Goal: Transaction & Acquisition: Purchase product/service

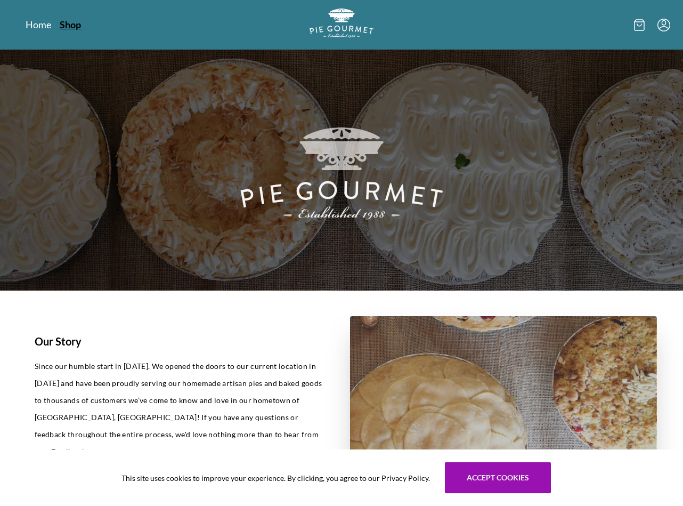
click at [67, 25] on link "Shop" at bounding box center [70, 24] width 21 height 13
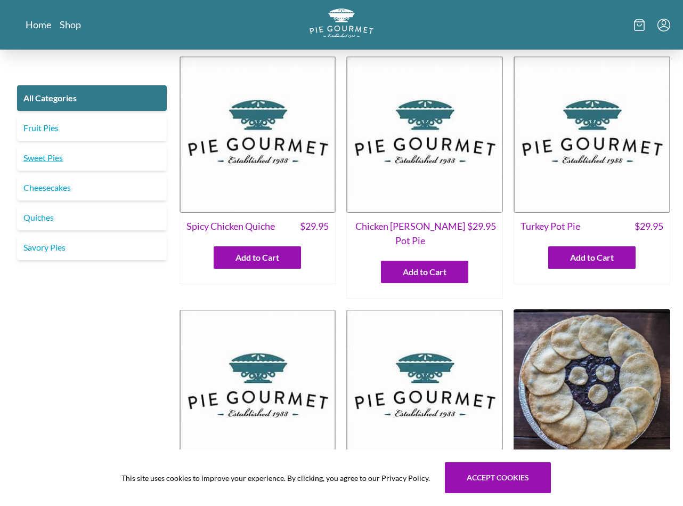
click at [51, 161] on link "Sweet Pies" at bounding box center [92, 158] width 150 height 26
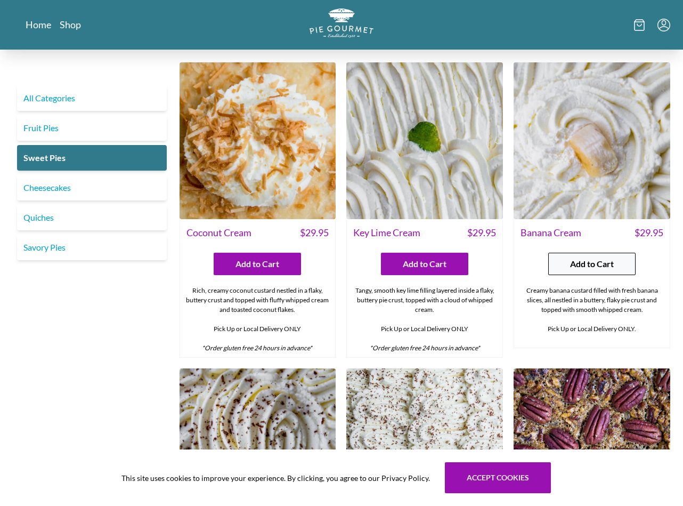
click at [572, 263] on span "Add to Cart" at bounding box center [592, 263] width 44 height 13
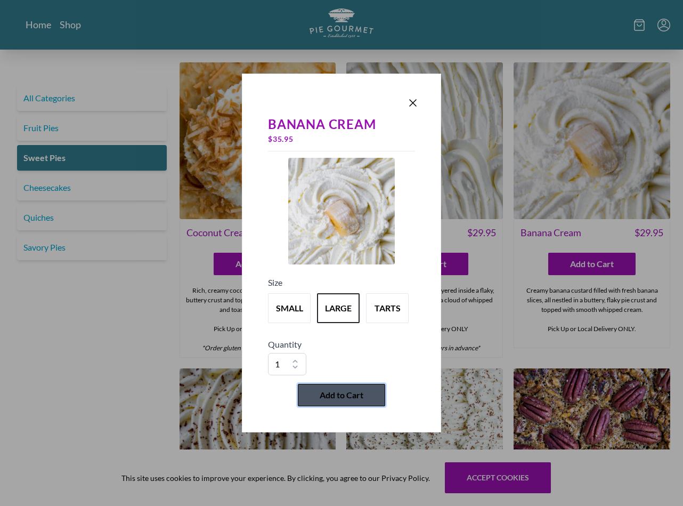
click at [344, 397] on span "Add to Cart" at bounding box center [342, 394] width 44 height 13
click at [413, 103] on section "1 My Cart Banana Cream Size: Large 1 $ 35.95 Subtotal $ 35.95 Taxes $ 0.00 Tota…" at bounding box center [546, 253] width 273 height 506
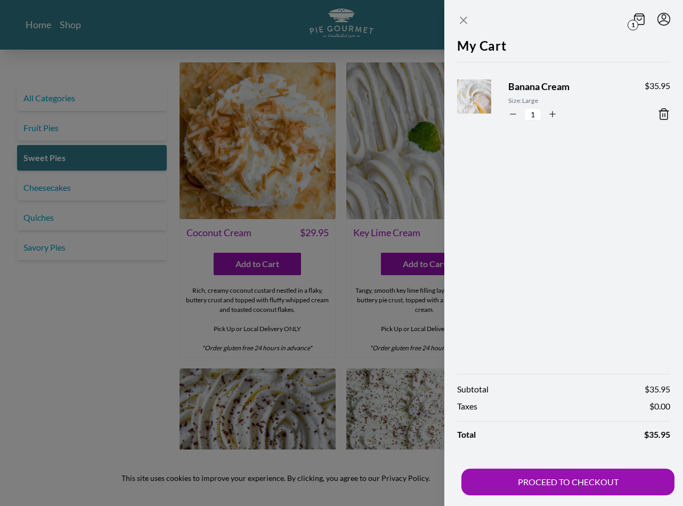
click at [463, 20] on icon "Close panel" at bounding box center [463, 20] width 6 height 6
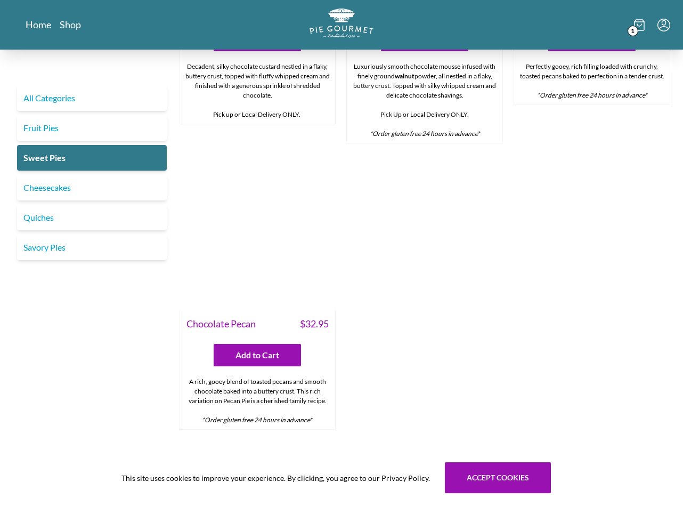
scroll to position [531, 0]
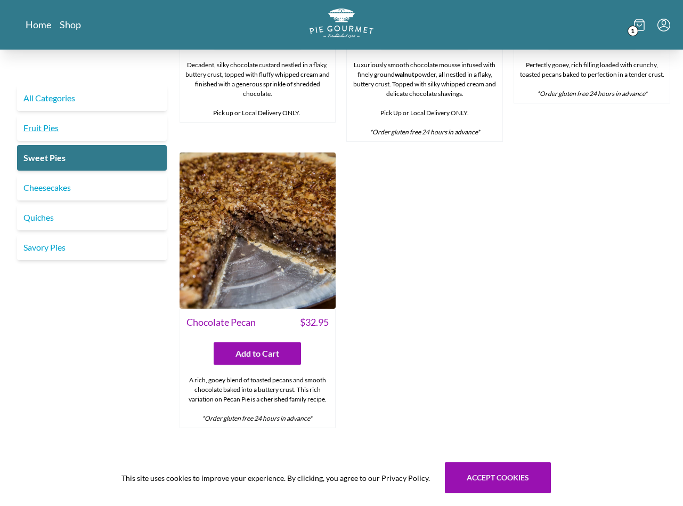
click at [53, 128] on link "Fruit Pies" at bounding box center [92, 128] width 150 height 26
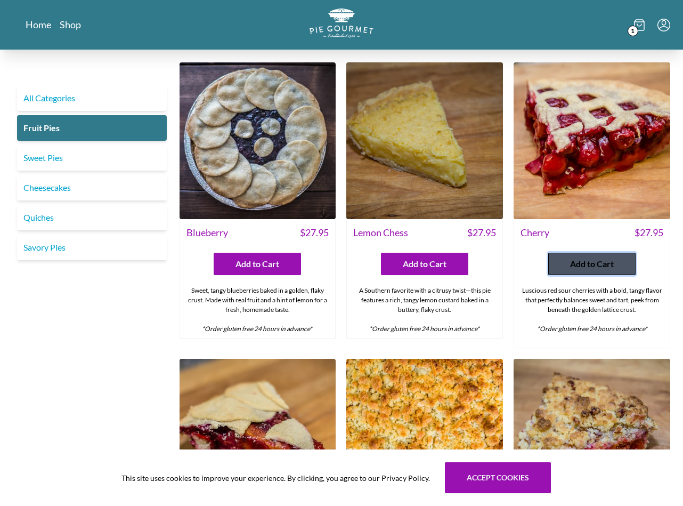
click at [598, 258] on span "Add to Cart" at bounding box center [592, 263] width 44 height 13
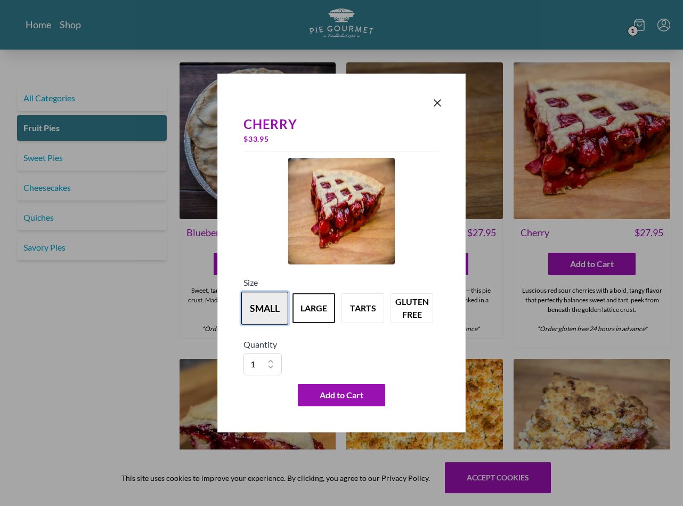
click at [256, 315] on button "small" at bounding box center [264, 307] width 47 height 33
click at [437, 101] on icon "Close panel" at bounding box center [437, 102] width 13 height 13
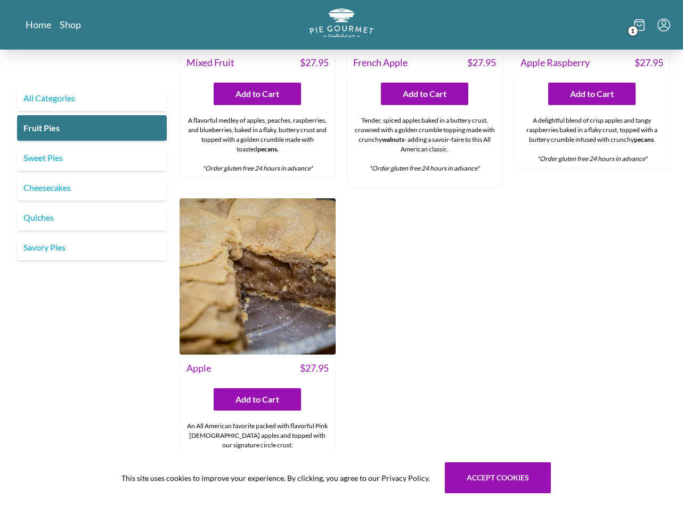
scroll to position [774, 0]
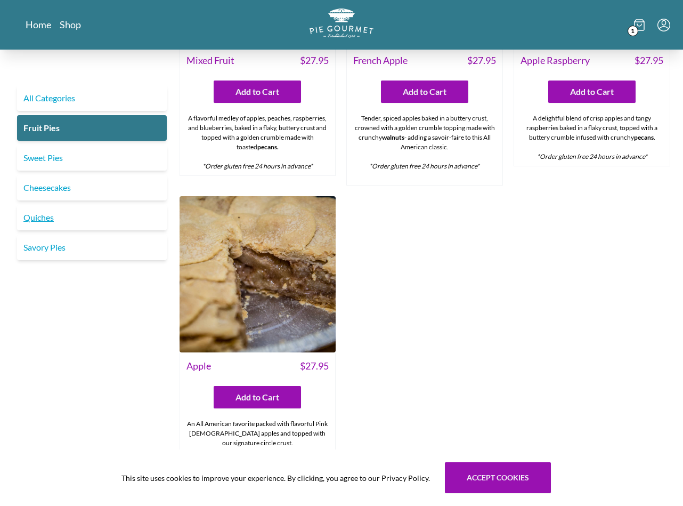
click at [45, 218] on link "Quiches" at bounding box center [92, 218] width 150 height 26
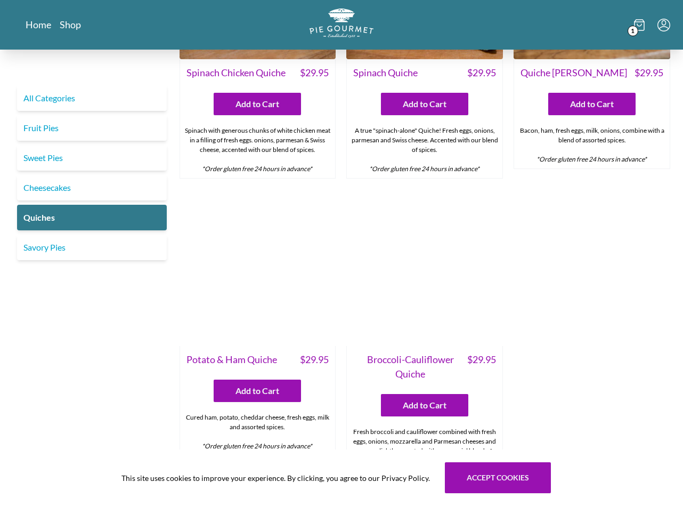
scroll to position [516, 0]
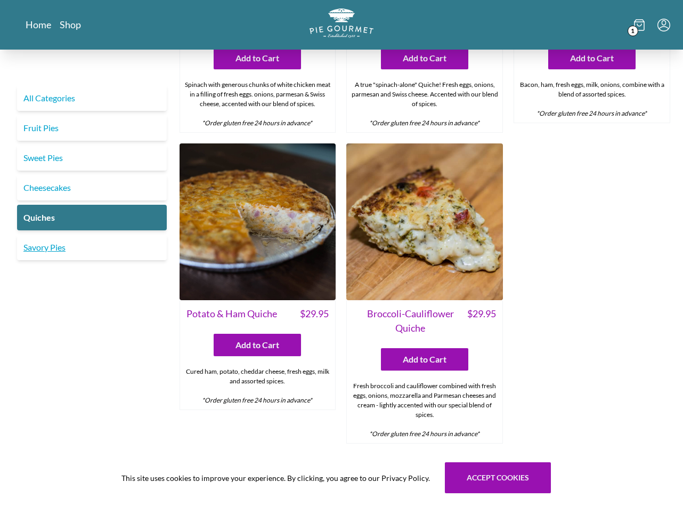
click at [39, 246] on link "Savory Pies" at bounding box center [92, 247] width 150 height 26
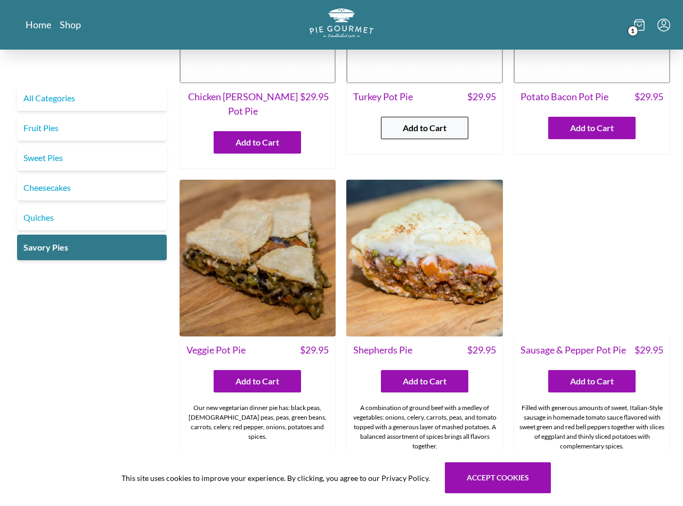
scroll to position [158, 0]
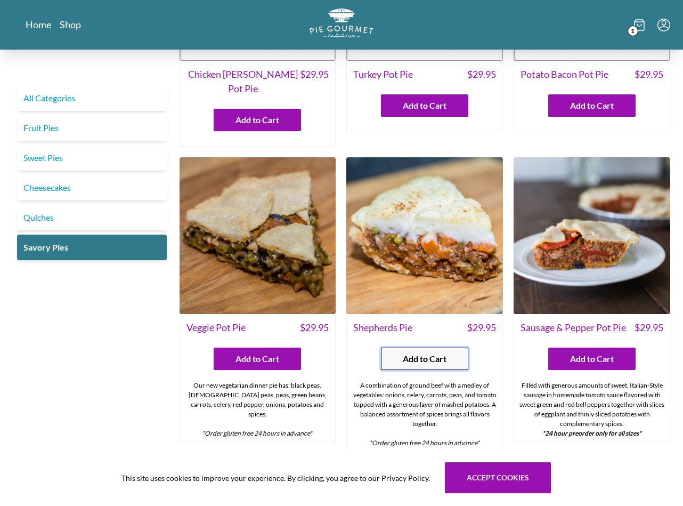
click at [417, 352] on span "Add to Cart" at bounding box center [425, 358] width 44 height 13
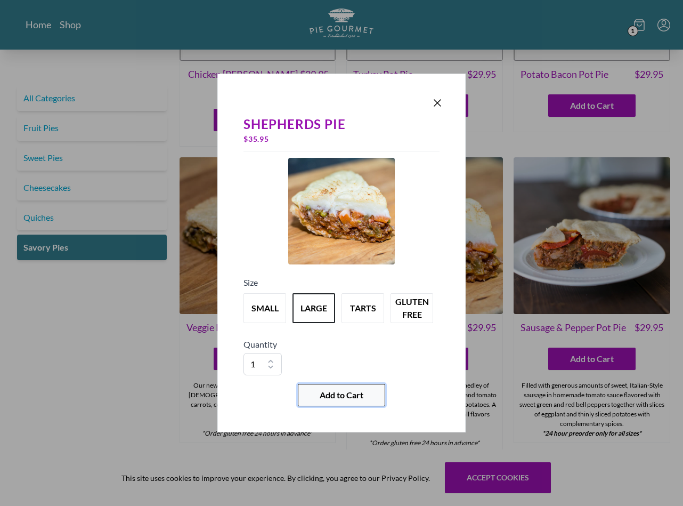
click at [337, 400] on span "Add to Cart" at bounding box center [342, 394] width 44 height 13
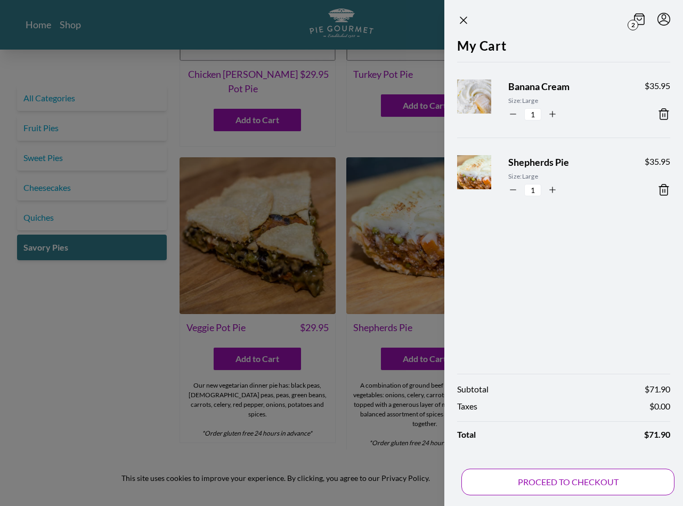
click at [576, 481] on button "PROCEED TO CHECKOUT" at bounding box center [567, 481] width 213 height 27
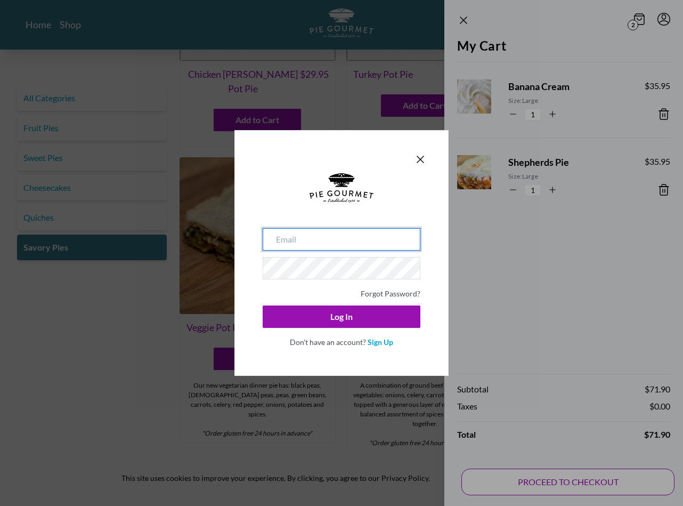
type input "[EMAIL_ADDRESS][DOMAIN_NAME]"
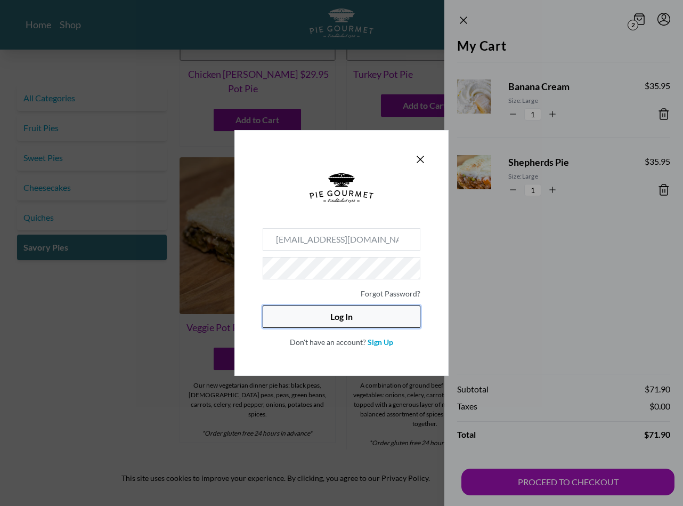
click at [341, 320] on button "Log In" at bounding box center [342, 316] width 158 height 22
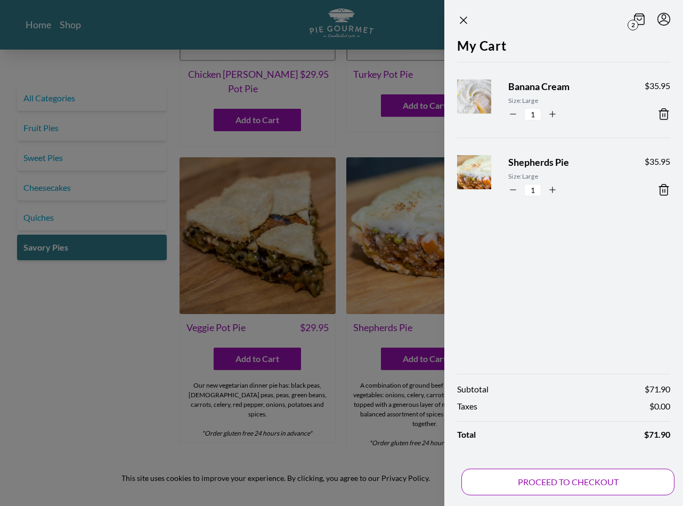
click at [585, 487] on button "PROCEED TO CHECKOUT" at bounding box center [567, 481] width 213 height 27
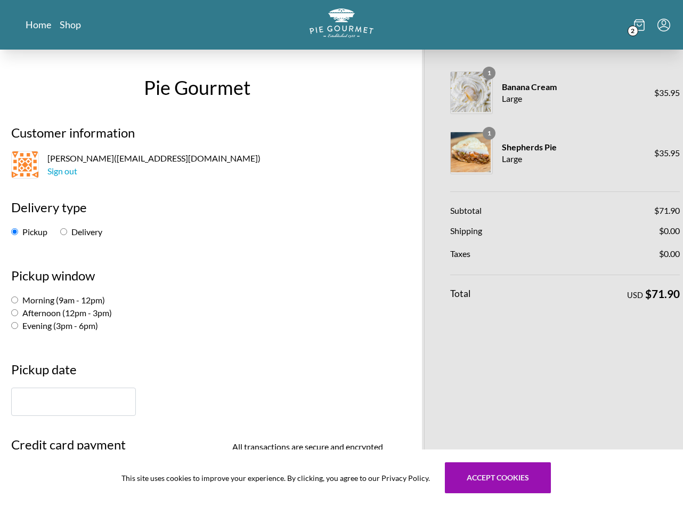
click at [63, 232] on input "Delivery" at bounding box center [63, 231] width 7 height 7
radio input "true"
select select "-1"
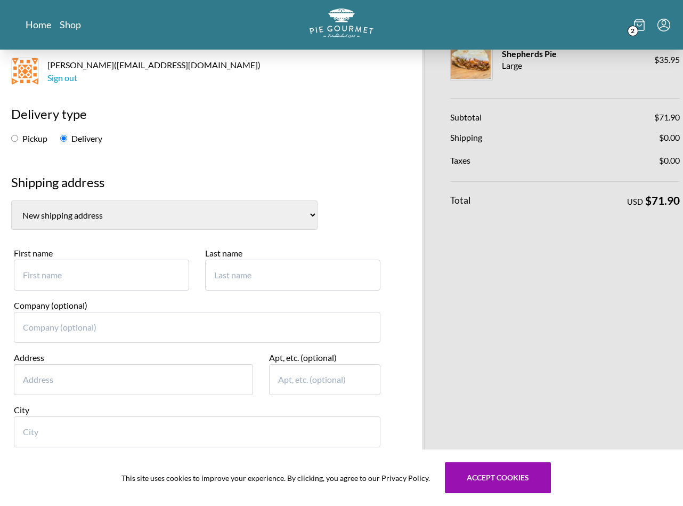
scroll to position [149, 0]
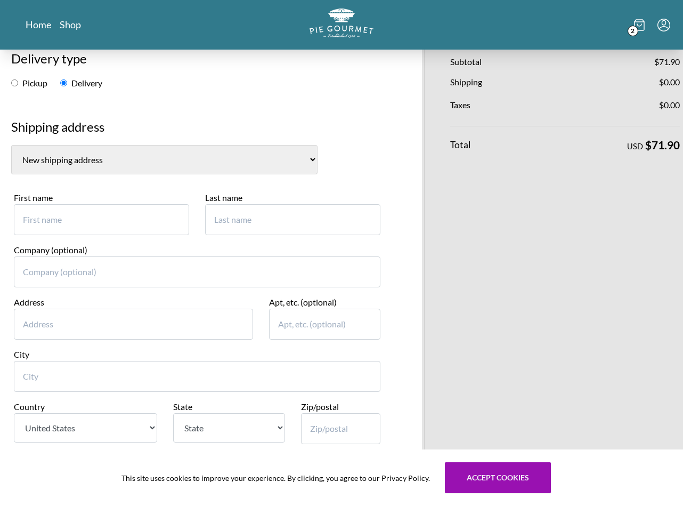
click at [75, 217] on input "First name" at bounding box center [101, 219] width 175 height 31
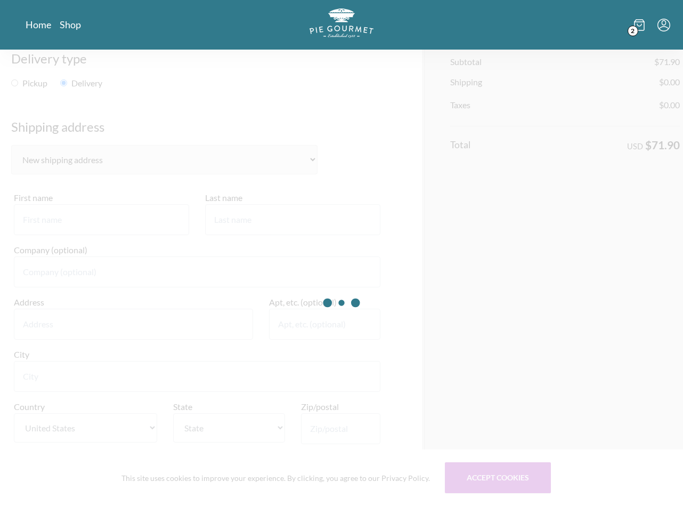
type input "[PERSON_NAME]"
type input "n/a"
type input "[STREET_ADDRESS][PERSON_NAME]"
type input "Chevy Chase"
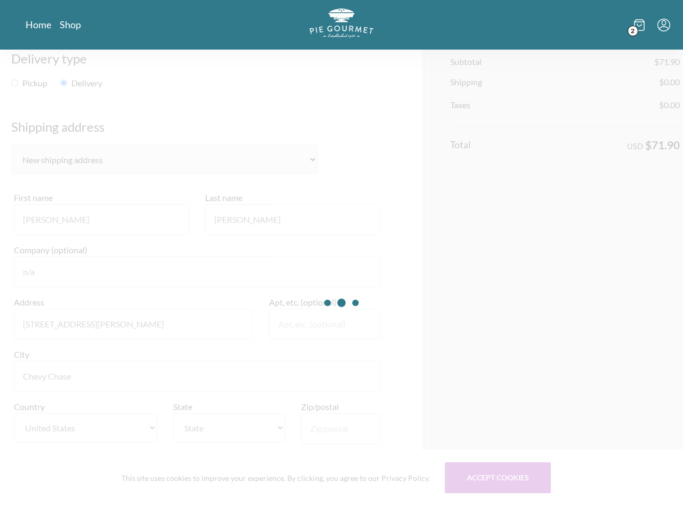
select select "MD"
type input "20815"
type input "9173018654"
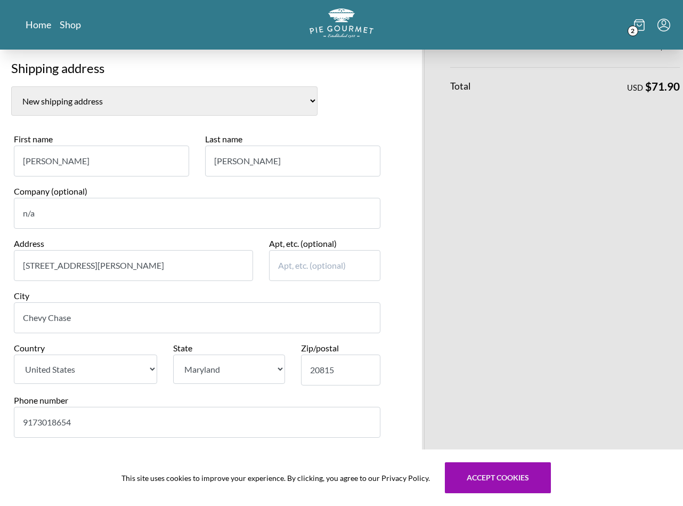
scroll to position [238, 0]
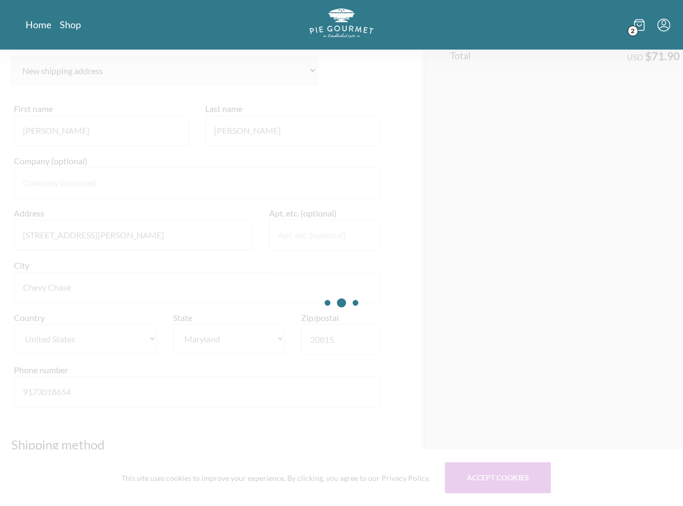
click at [302, 231] on div at bounding box center [341, 303] width 683 height 506
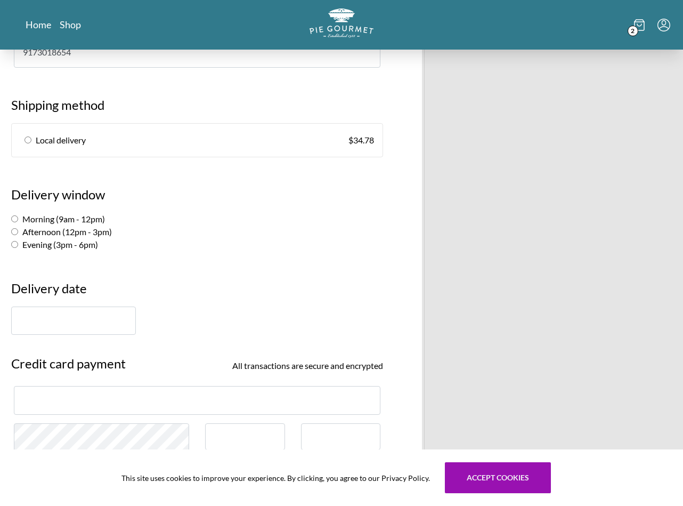
scroll to position [578, 0]
click at [29, 141] on input "radio" at bounding box center [28, 138] width 7 height 7
radio input "true"
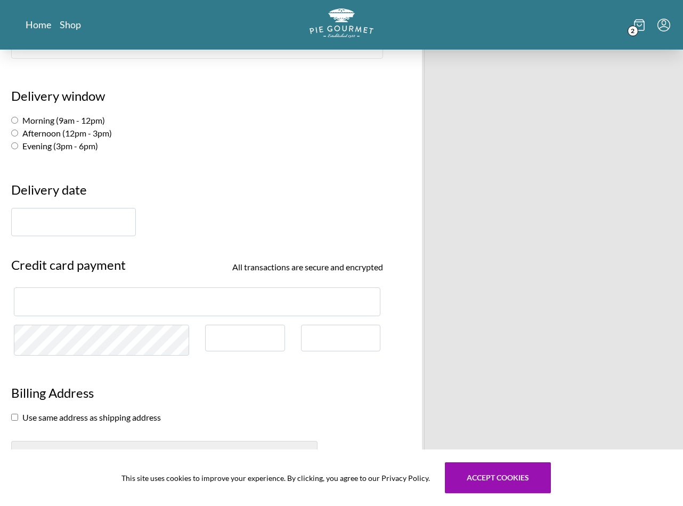
scroll to position [677, 0]
click at [13, 133] on input "Afternoon (12pm - 3pm)" at bounding box center [14, 131] width 7 height 7
radio input "true"
click at [64, 233] on input "text" at bounding box center [73, 221] width 125 height 28
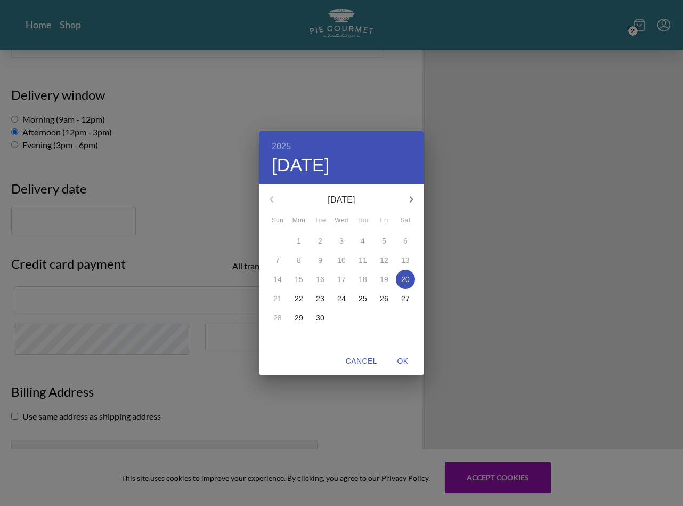
click at [298, 298] on p "22" at bounding box center [299, 298] width 9 height 11
click at [405, 360] on span "OK" at bounding box center [403, 360] width 26 height 13
type input "[DATE]"
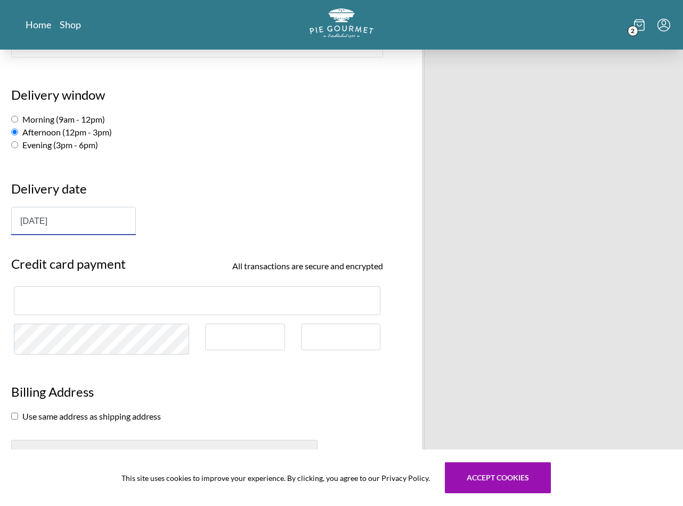
click at [125, 308] on div at bounding box center [197, 300] width 367 height 28
click at [126, 308] on div at bounding box center [197, 300] width 367 height 28
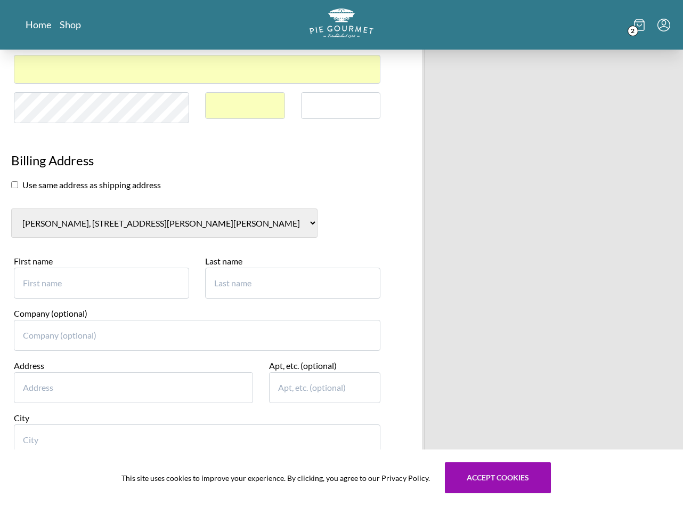
scroll to position [1010, 0]
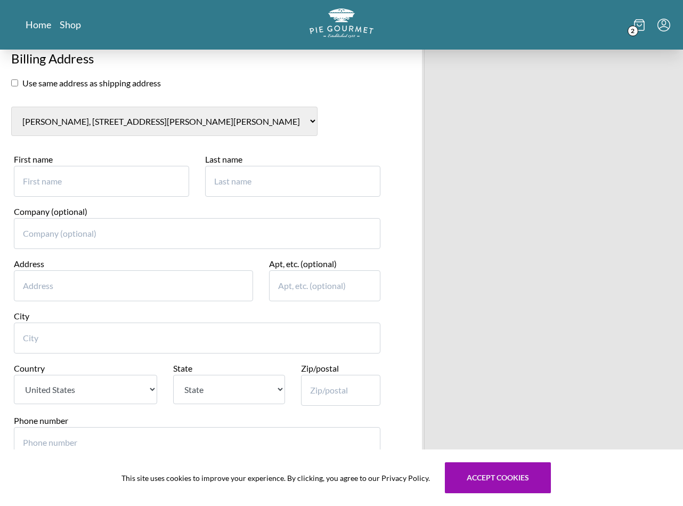
click at [14, 84] on input "checkbox" at bounding box center [14, 82] width 7 height 7
checkbox input "true"
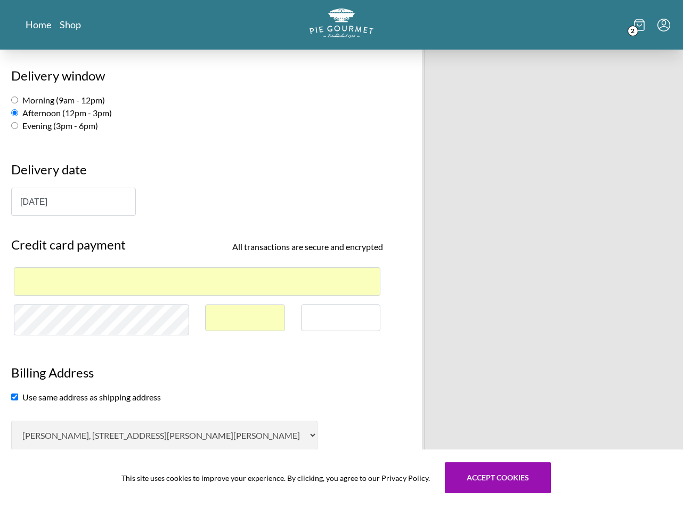
scroll to position [954, 0]
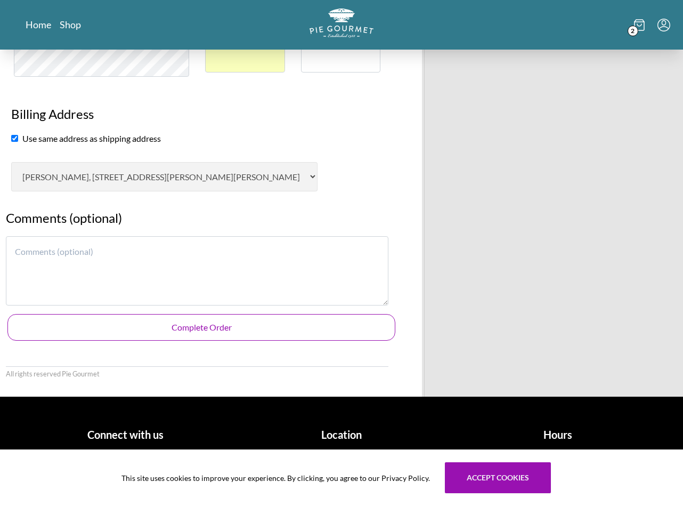
click at [218, 330] on button "Complete Order" at bounding box center [201, 327] width 388 height 27
click at [209, 327] on button "Complete Order" at bounding box center [201, 327] width 388 height 27
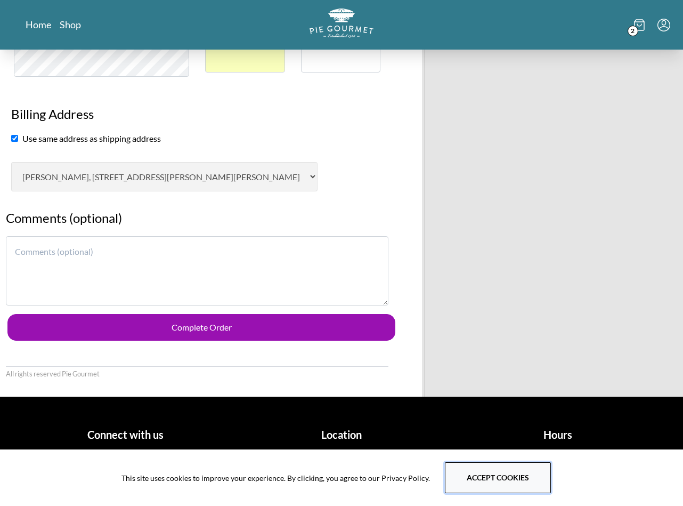
click at [510, 486] on button "Accept cookies" at bounding box center [498, 477] width 106 height 31
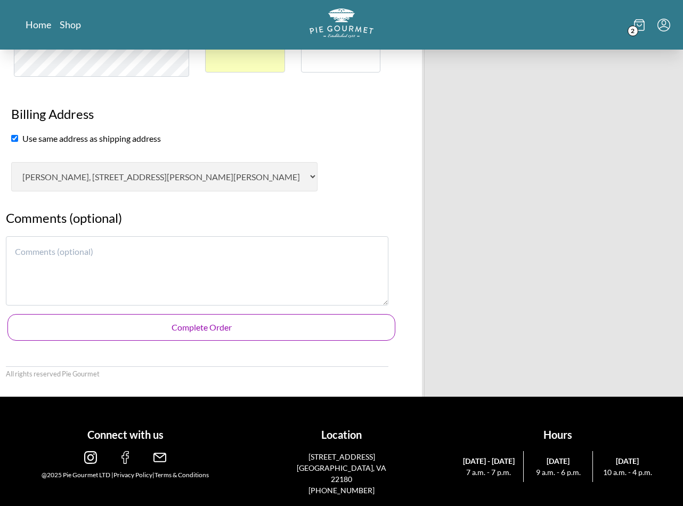
click at [282, 328] on button "Complete Order" at bounding box center [201, 327] width 388 height 27
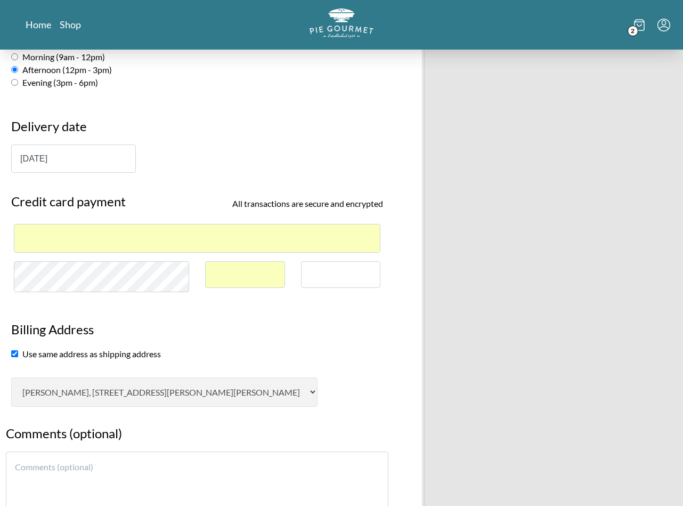
scroll to position [736, 0]
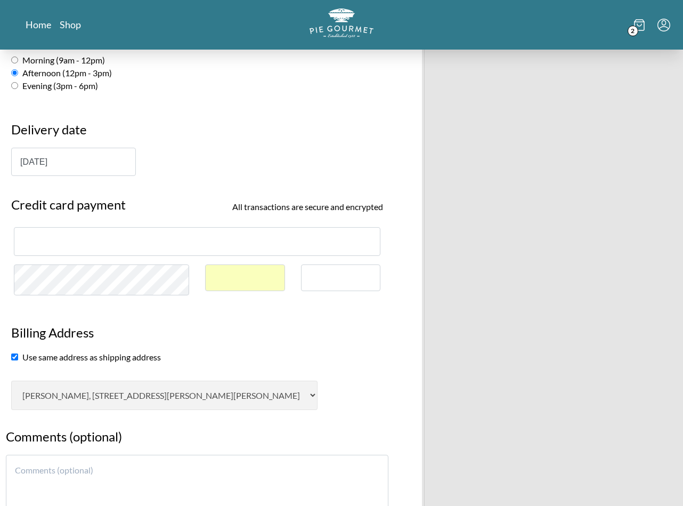
click at [264, 328] on h3 "Billing Address" at bounding box center [197, 337] width 372 height 28
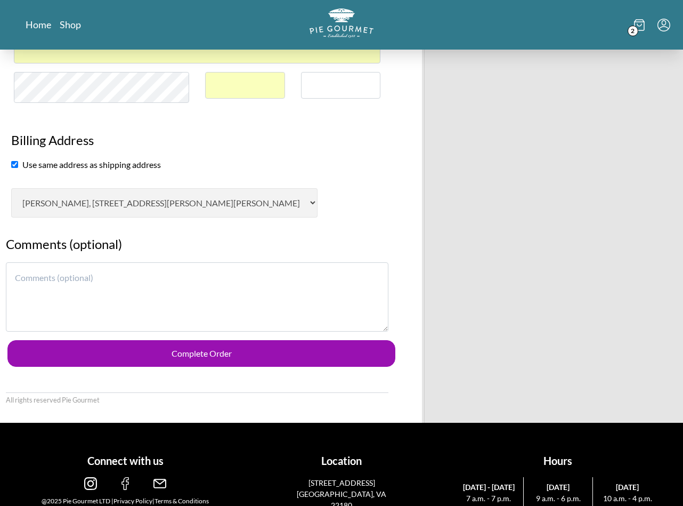
scroll to position [954, 0]
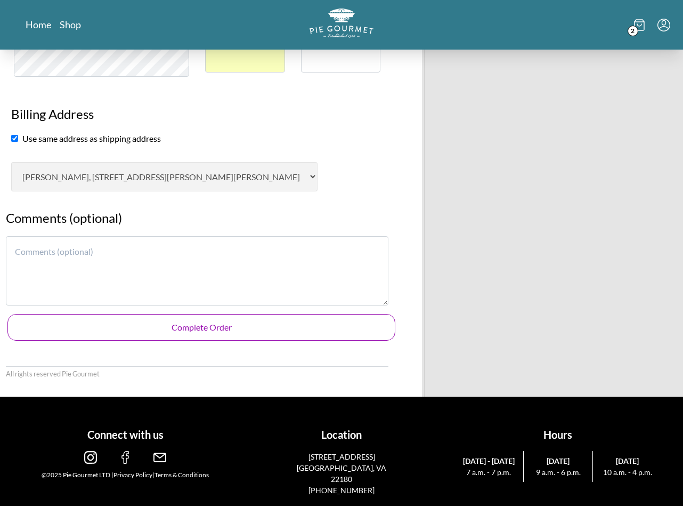
click at [174, 321] on button "Complete Order" at bounding box center [201, 327] width 388 height 27
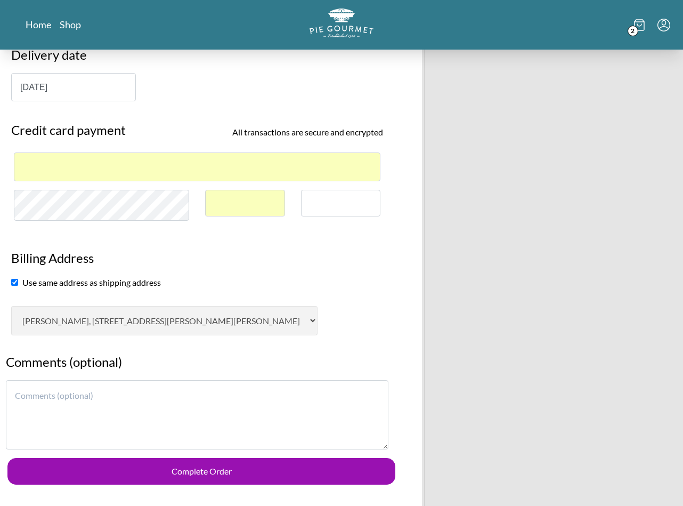
scroll to position [747, 0]
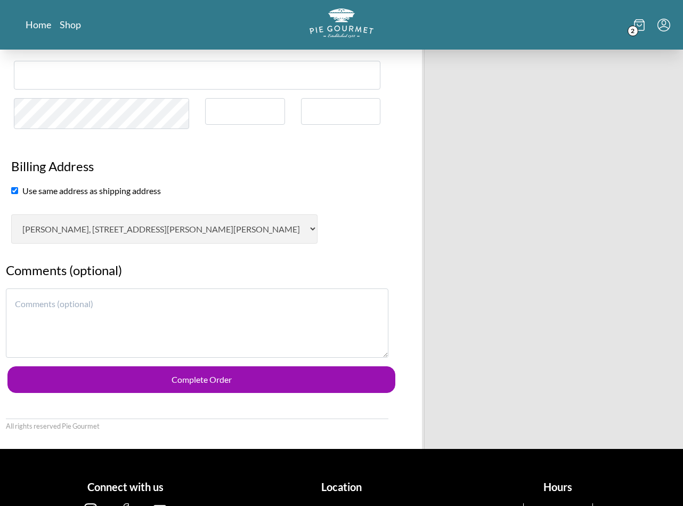
scroll to position [906, 0]
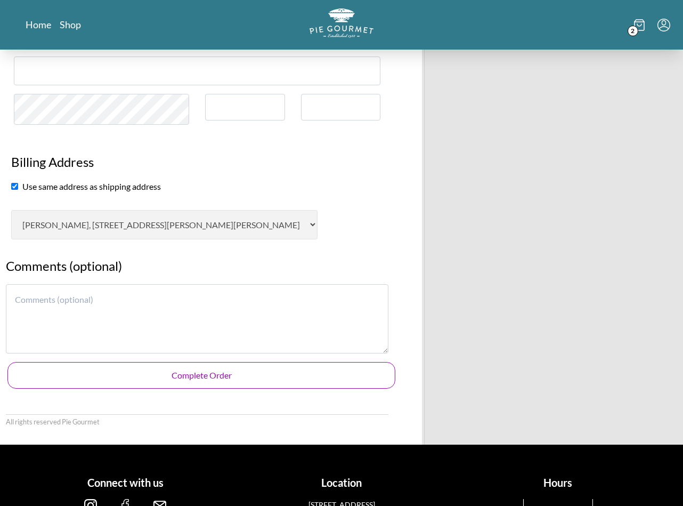
click at [210, 368] on button "Complete Order" at bounding box center [201, 375] width 388 height 27
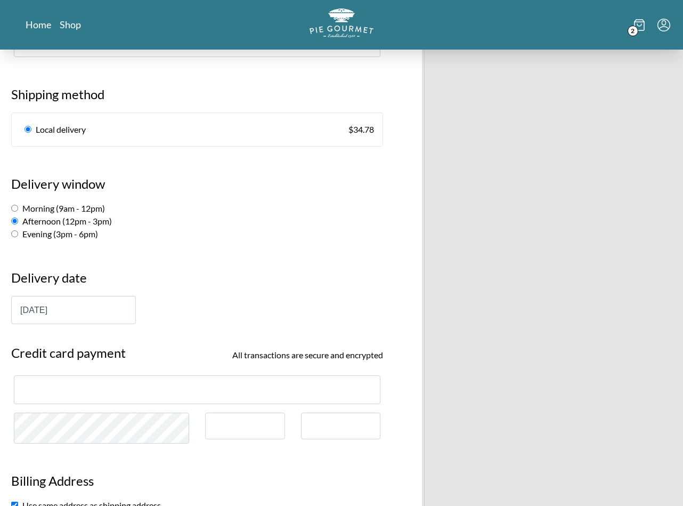
scroll to position [954, 0]
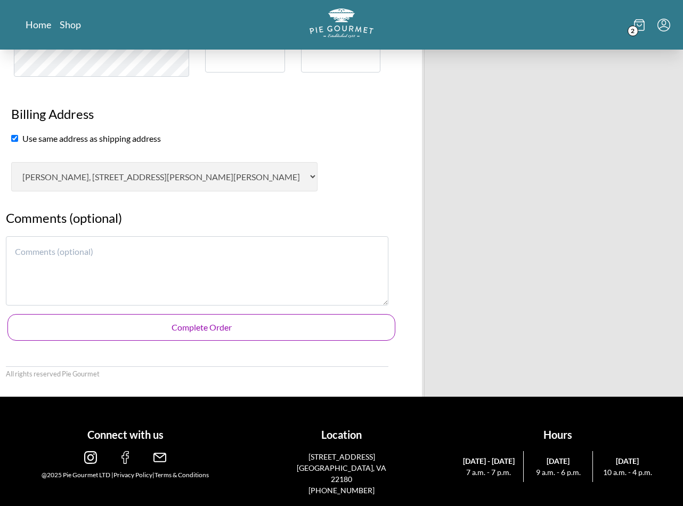
click at [224, 332] on button "Complete Order" at bounding box center [201, 327] width 388 height 27
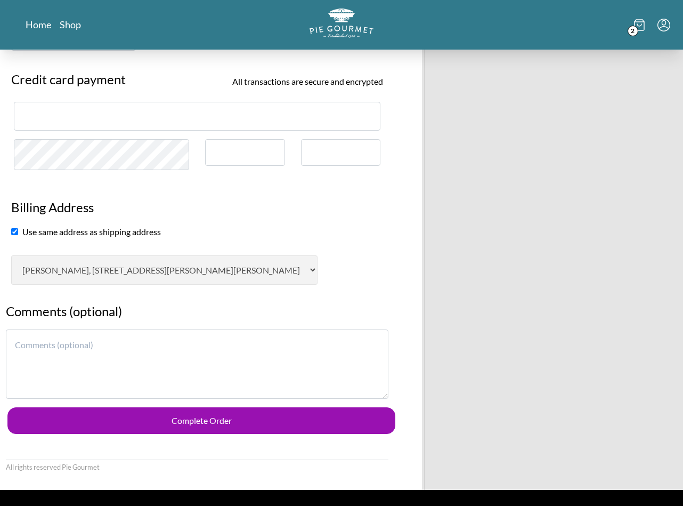
scroll to position [873, 0]
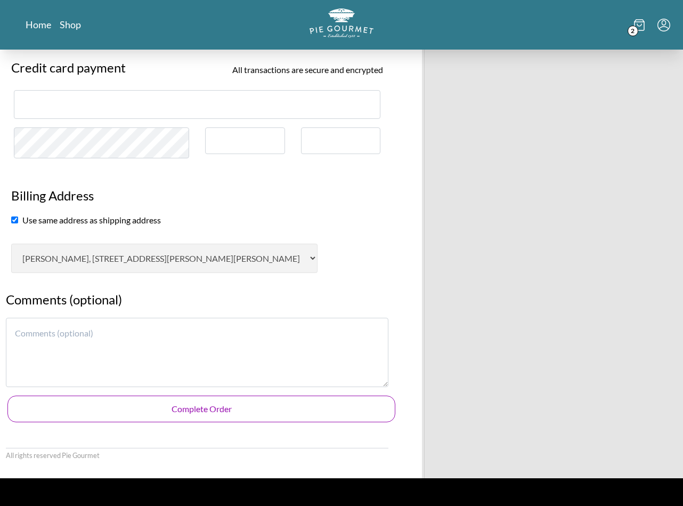
click at [189, 407] on button "Complete Order" at bounding box center [201, 408] width 388 height 27
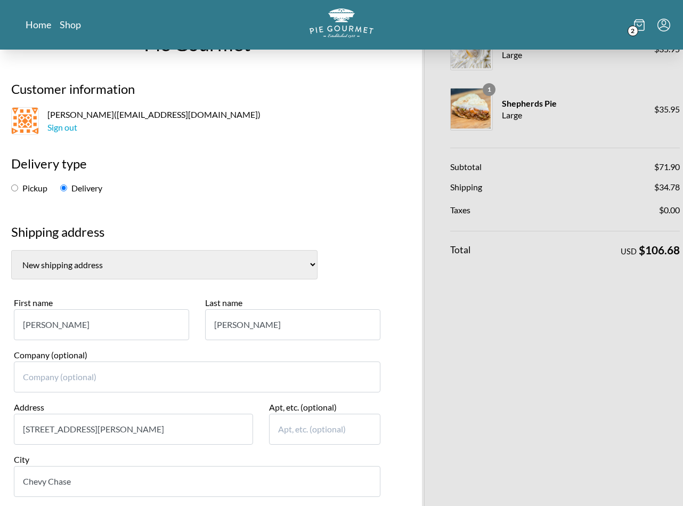
scroll to position [0, 0]
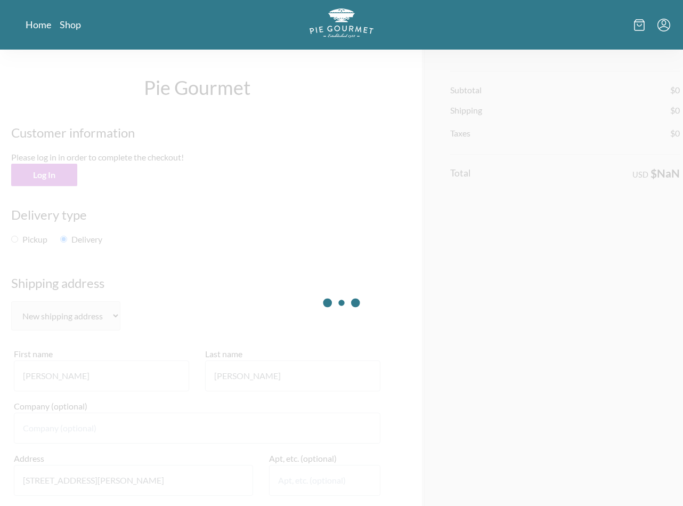
select select "MD"
select select "AL"
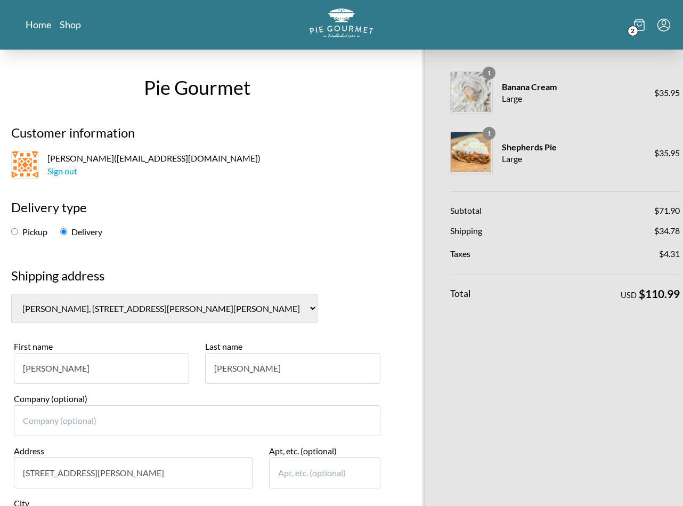
click at [66, 376] on input "[PERSON_NAME]" at bounding box center [101, 368] width 175 height 31
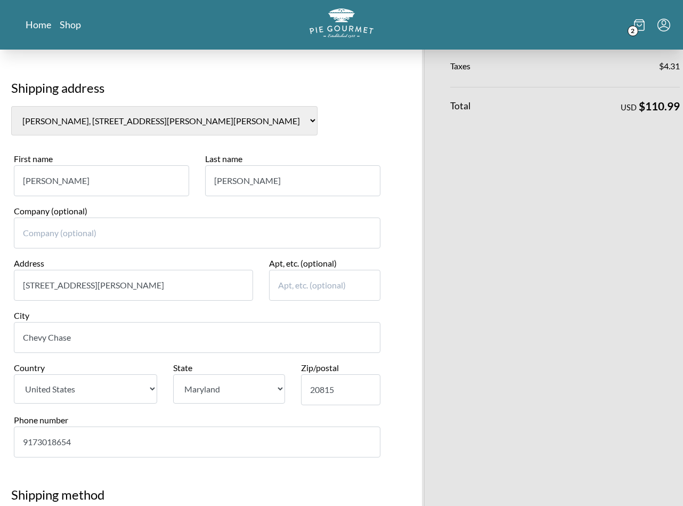
scroll to position [296, 0]
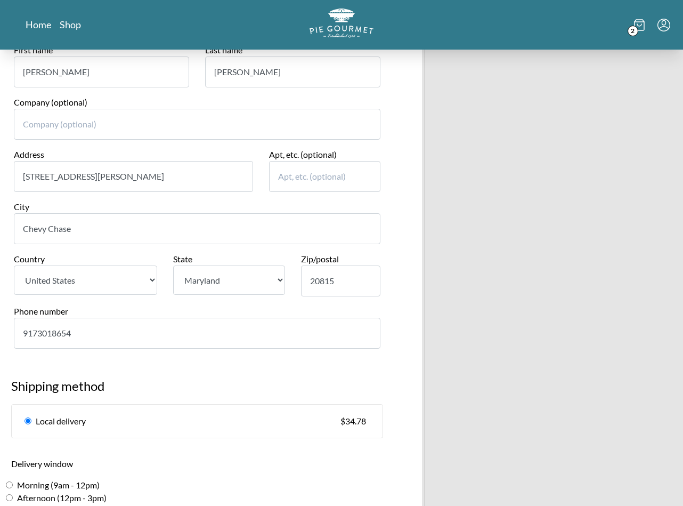
click at [150, 177] on input "[STREET_ADDRESS][PERSON_NAME]" at bounding box center [133, 176] width 239 height 31
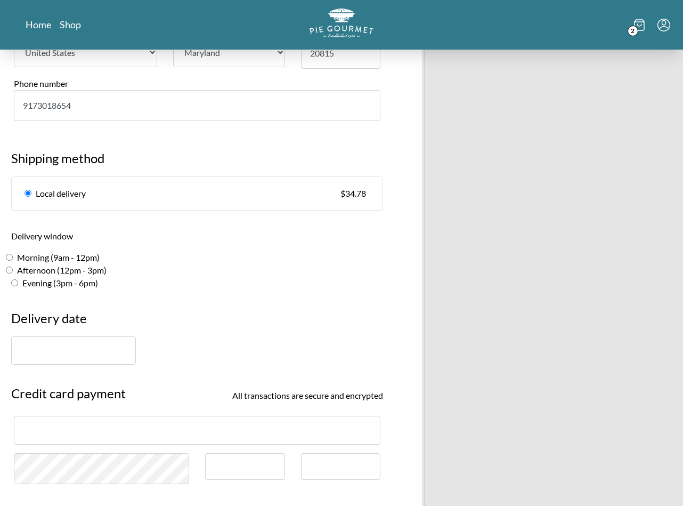
scroll to position [595, 0]
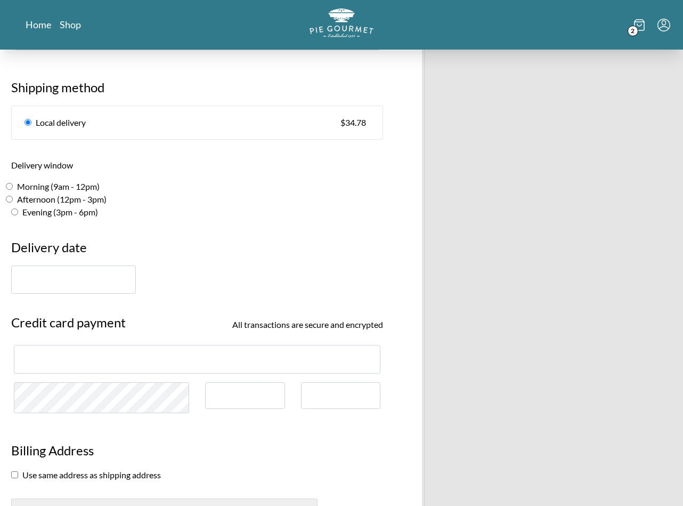
click at [195, 248] on h3 "Delivery date" at bounding box center [197, 252] width 372 height 28
click at [7, 199] on input "Afternoon (12pm - 3pm)" at bounding box center [9, 199] width 7 height 7
radio input "true"
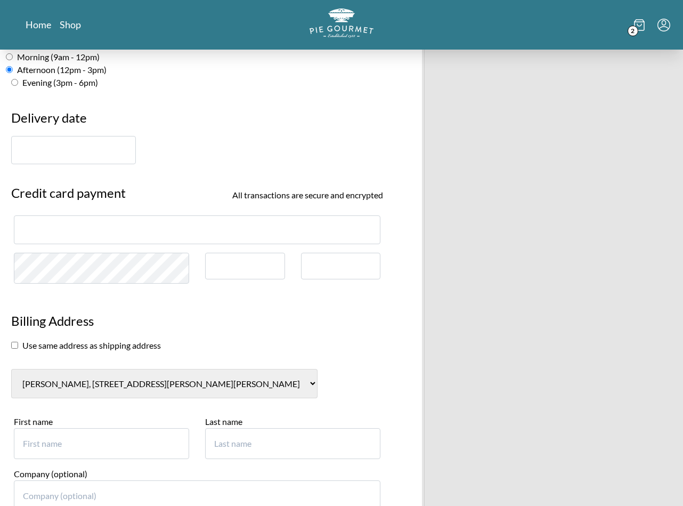
scroll to position [750, 0]
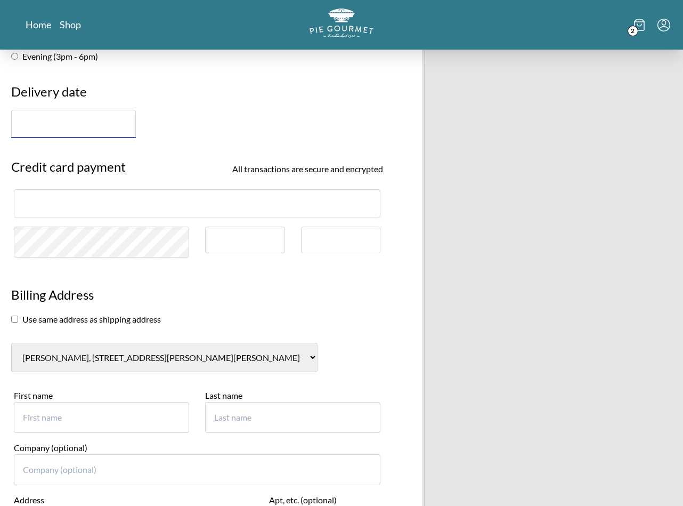
click at [86, 120] on input "text" at bounding box center [73, 124] width 125 height 28
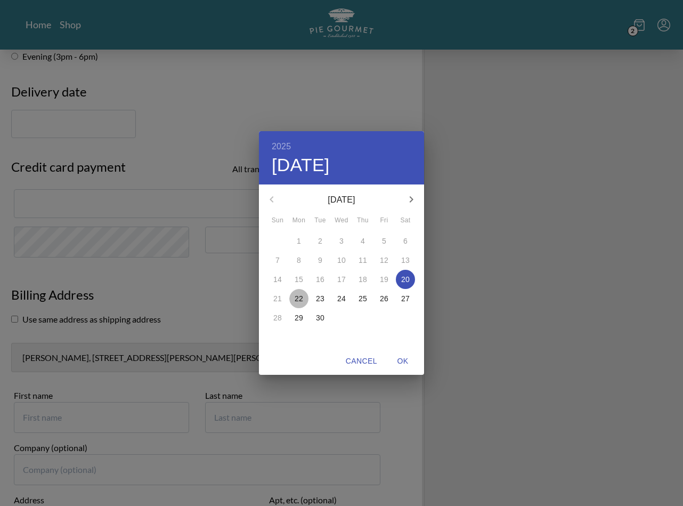
click at [298, 298] on p "22" at bounding box center [299, 298] width 9 height 11
click at [101, 206] on div "2025 Mon, Sep 22 September 2025 Sun Mon Tue Wed Thu Fri Sat 31 1 2 3 4 5 6 7 8 …" at bounding box center [341, 253] width 683 height 506
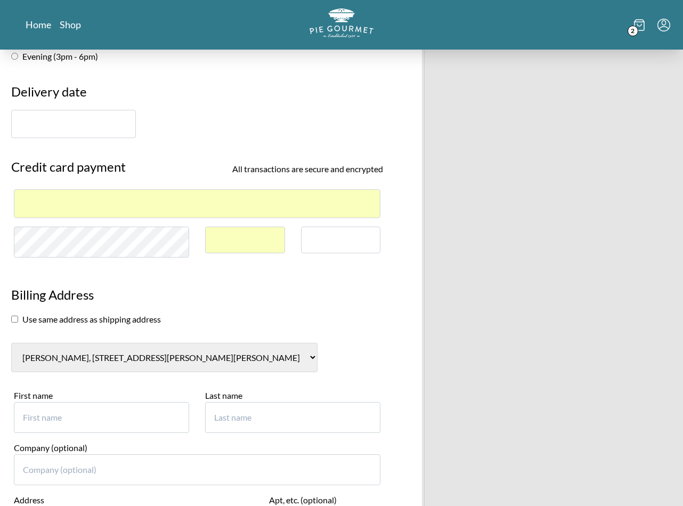
click at [134, 193] on div at bounding box center [197, 203] width 367 height 28
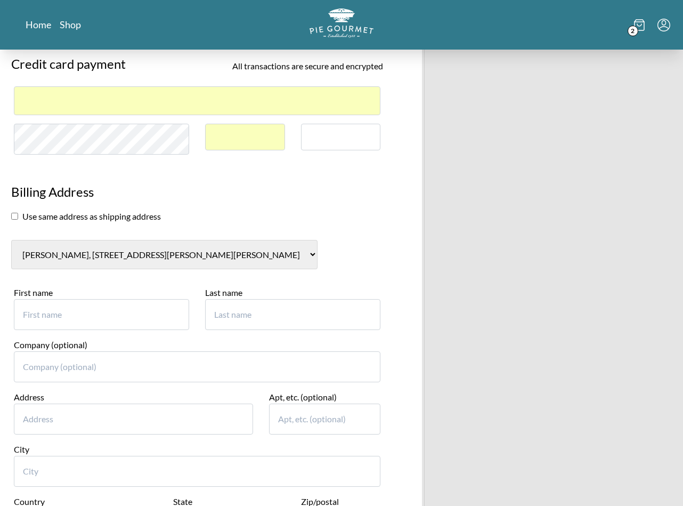
scroll to position [867, 0]
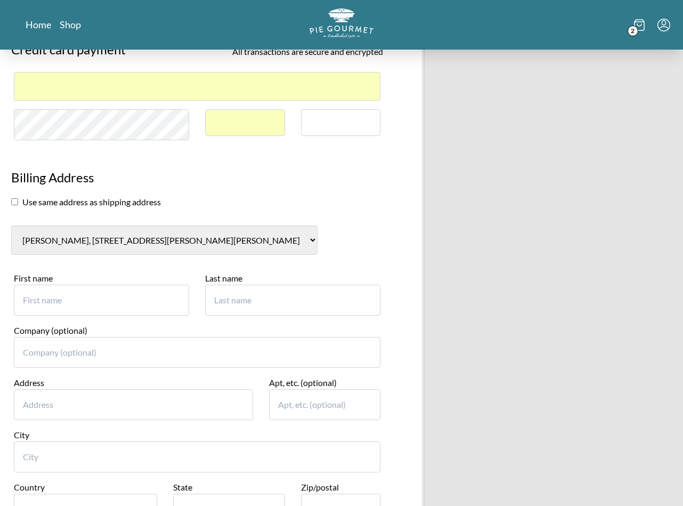
click at [15, 204] on input "checkbox" at bounding box center [14, 201] width 7 height 7
checkbox input "true"
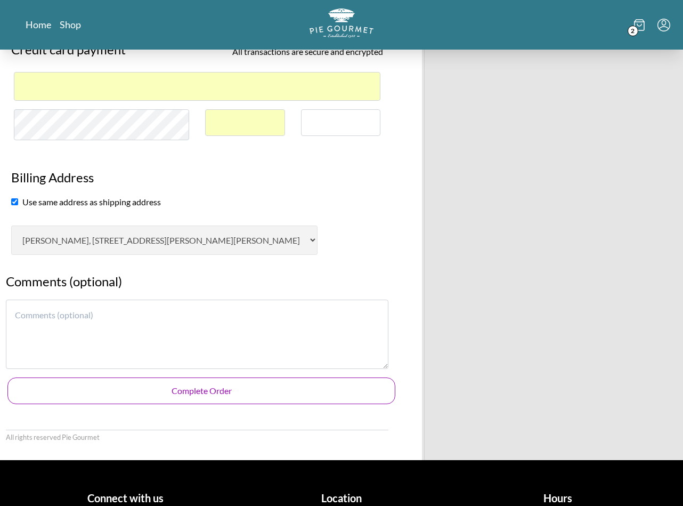
click at [206, 397] on button "Complete Order" at bounding box center [201, 390] width 388 height 27
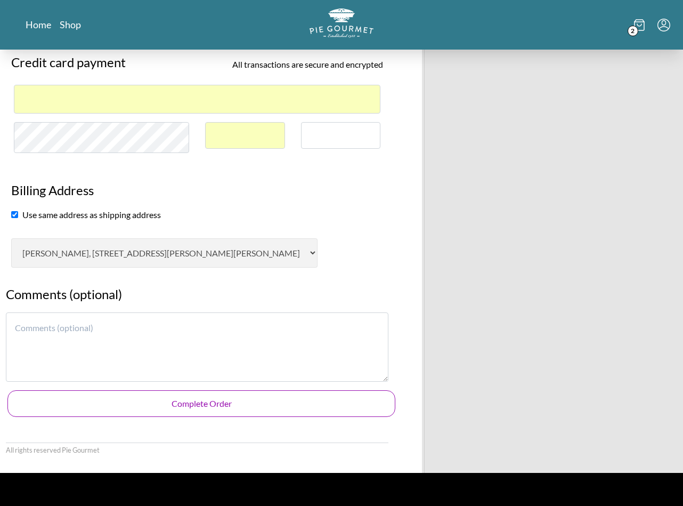
click at [185, 404] on button "Complete Order" at bounding box center [201, 403] width 388 height 27
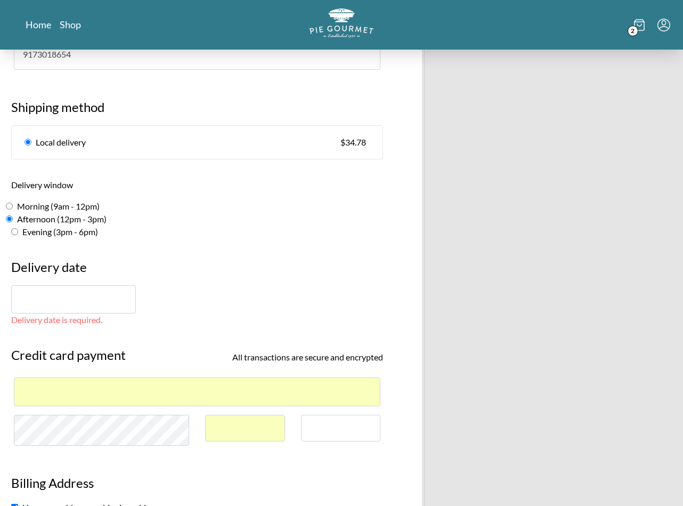
scroll to position [578, 0]
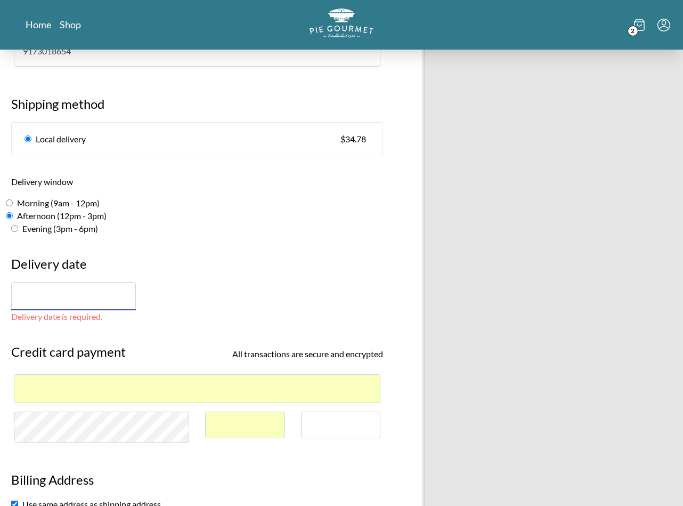
click at [94, 287] on input "text" at bounding box center [73, 296] width 125 height 28
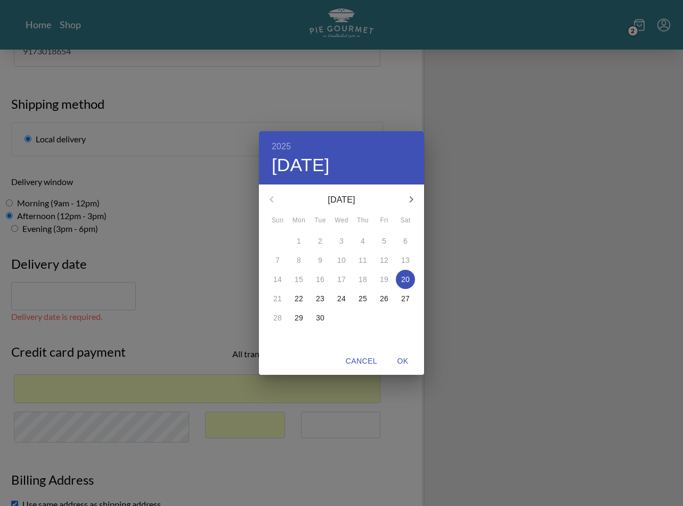
click at [303, 297] on p "22" at bounding box center [299, 298] width 9 height 11
click at [409, 358] on span "OK" at bounding box center [403, 360] width 26 height 13
type input "[DATE]"
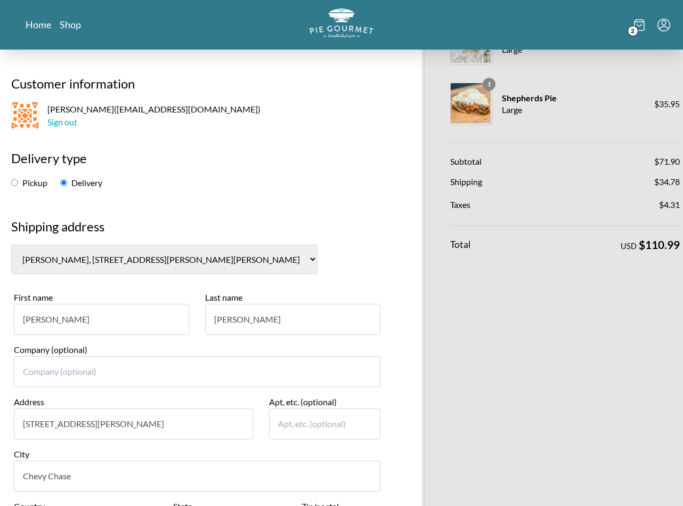
scroll to position [0, 0]
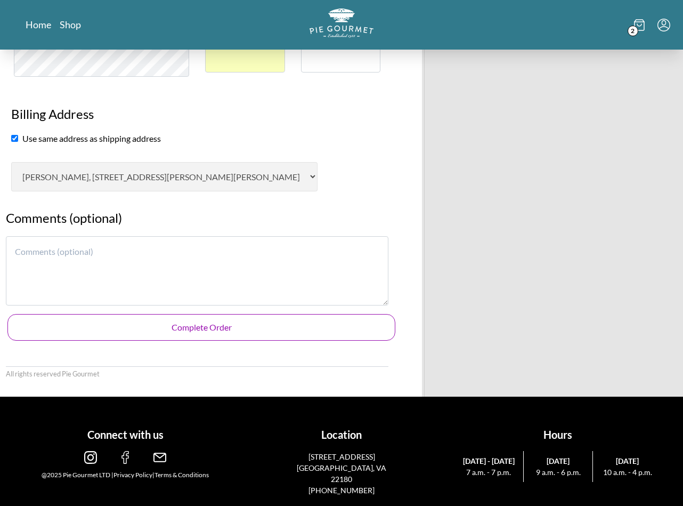
click at [210, 334] on button "Complete Order" at bounding box center [201, 327] width 388 height 27
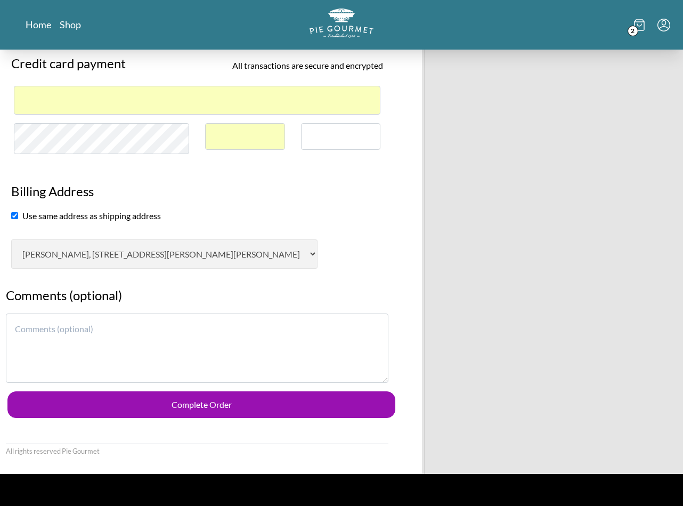
scroll to position [931, 0]
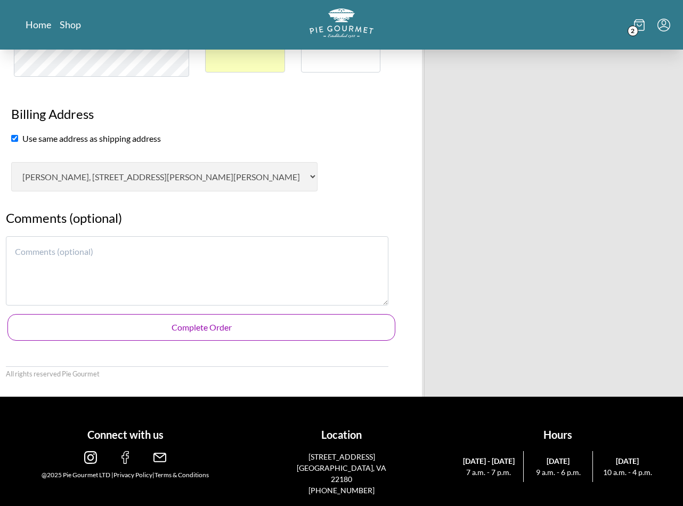
click at [225, 327] on button "Complete Order" at bounding box center [201, 327] width 388 height 27
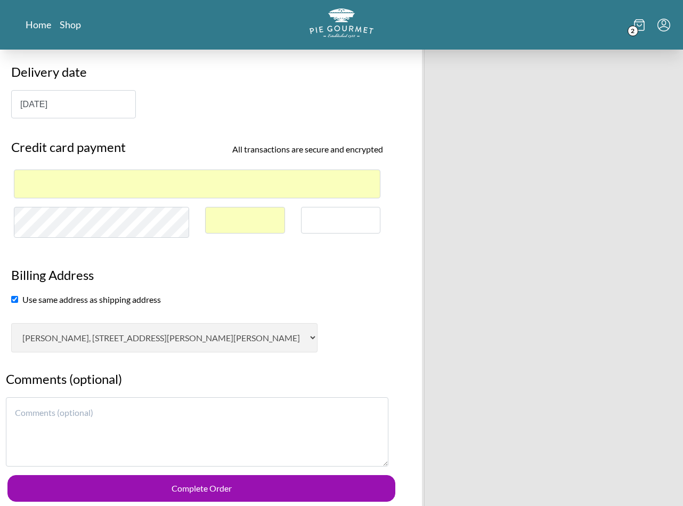
scroll to position [721, 0]
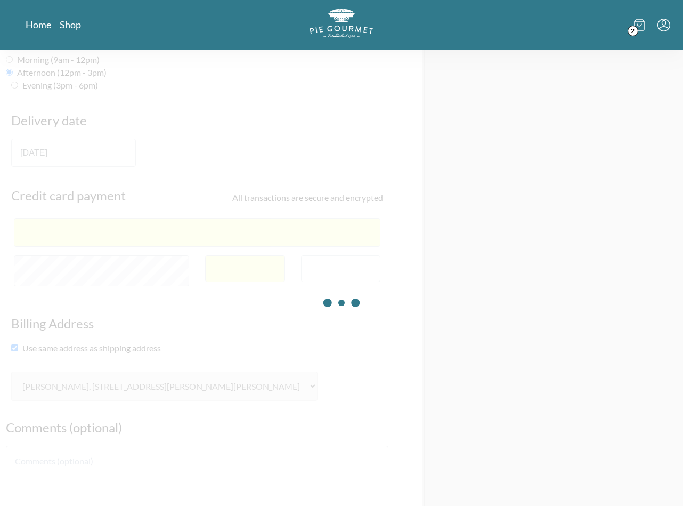
click at [329, 266] on div at bounding box center [341, 303] width 683 height 506
click at [328, 270] on div at bounding box center [341, 303] width 683 height 506
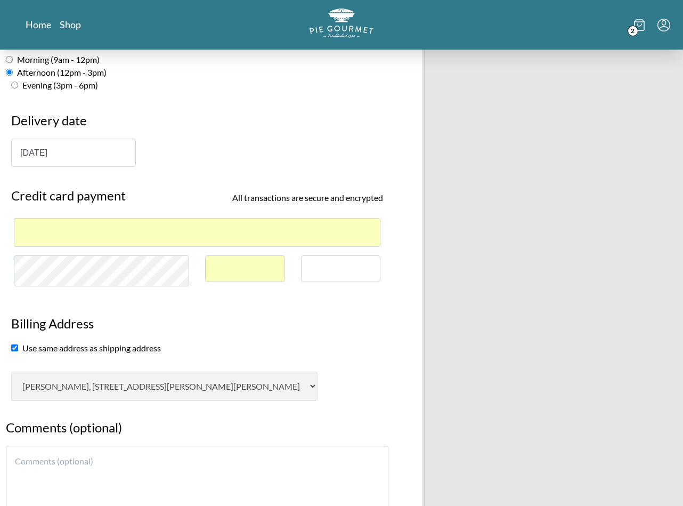
scroll to position [931, 0]
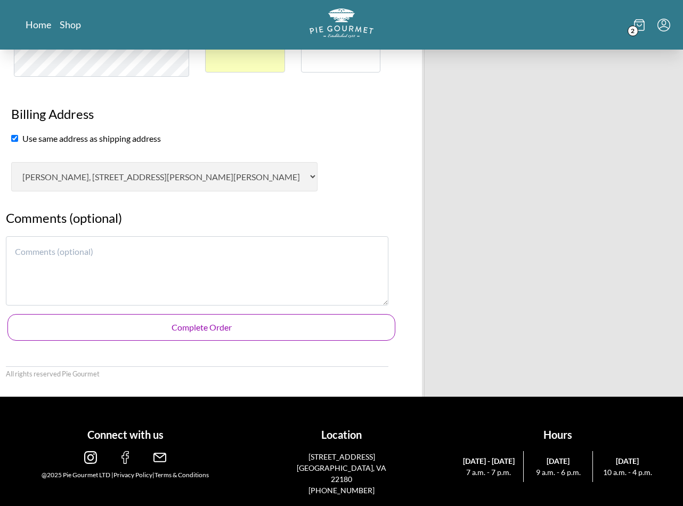
click at [180, 325] on button "Complete Order" at bounding box center [201, 327] width 388 height 27
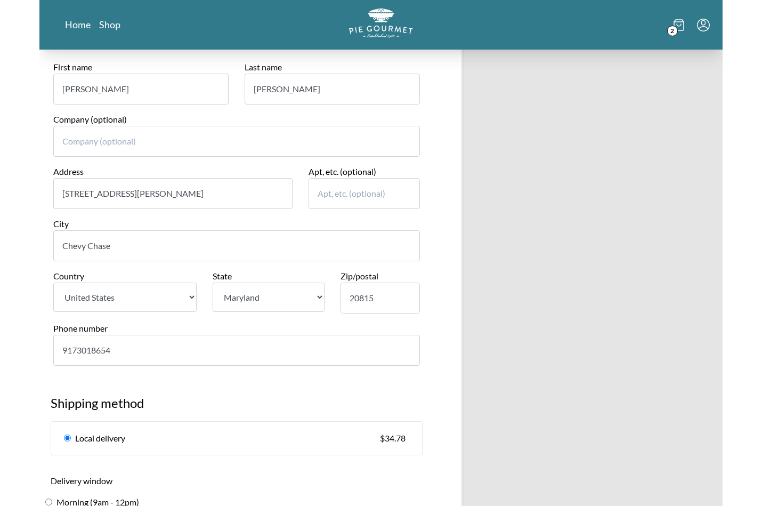
scroll to position [0, 0]
